Goal: Information Seeking & Learning: Check status

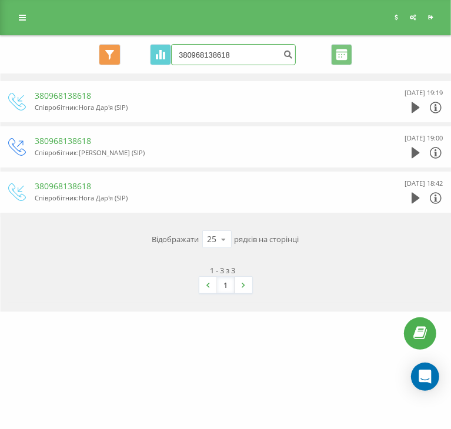
click at [216, 62] on input "380968138618" at bounding box center [233, 54] width 125 height 21
click at [216, 61] on input "380968138618" at bounding box center [233, 54] width 125 height 21
paste input "667595234"
type input "380667595234"
click at [289, 51] on icon "submit" at bounding box center [288, 52] width 10 height 7
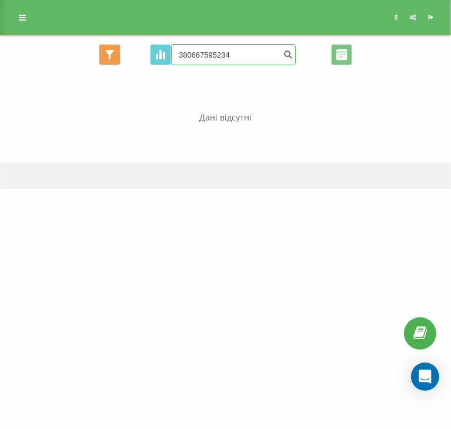
click at [212, 58] on input "380667595234" at bounding box center [233, 54] width 125 height 21
paste input "74276279"
type input "380674276279"
click at [283, 53] on icon "submit" at bounding box center [288, 52] width 10 height 7
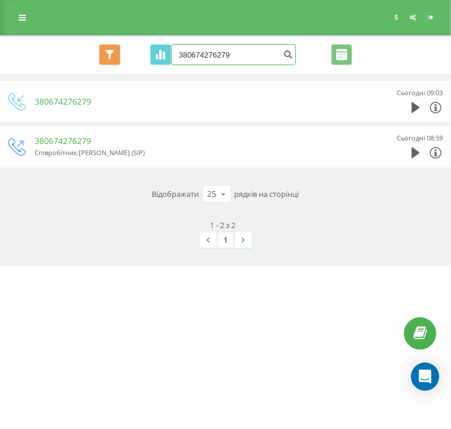
click at [244, 56] on input "380674276279" at bounding box center [233, 54] width 125 height 21
paste input "950826124"
type input "380950826124"
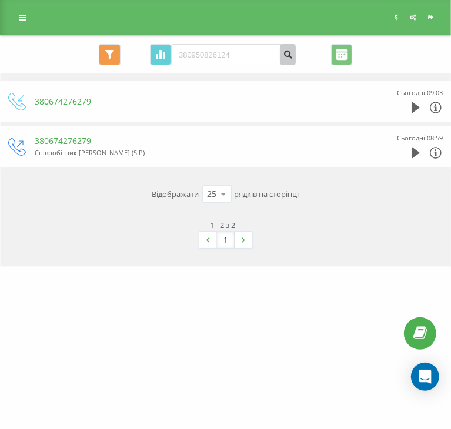
click at [288, 59] on button "submit" at bounding box center [288, 54] width 16 height 21
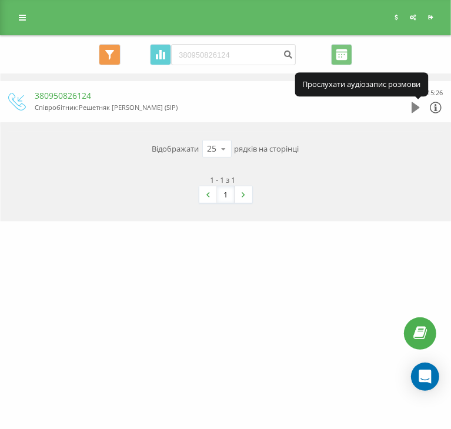
click at [420, 109] on icon at bounding box center [415, 107] width 8 height 11
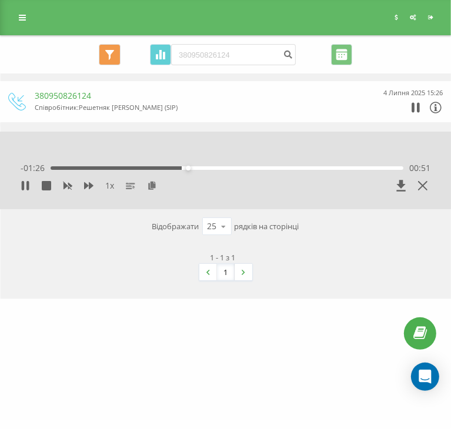
click at [329, 165] on div "- 01:26 00:51 00:51" at bounding box center [226, 168] width 410 height 12
click at [22, 189] on icon at bounding box center [23, 185] width 2 height 9
click at [214, 54] on input "380950826124" at bounding box center [233, 54] width 125 height 21
drag, startPoint x: 214, startPoint y: 54, endPoint x: 247, endPoint y: 56, distance: 33.0
click at [214, 55] on input "380950826124" at bounding box center [233, 54] width 125 height 21
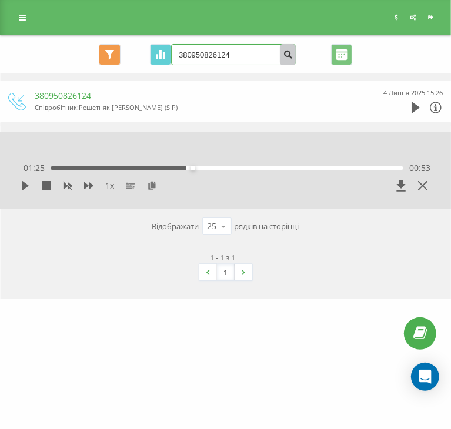
paste input "65991332"
type input "380965991332"
click at [283, 55] on icon "submit" at bounding box center [288, 52] width 10 height 7
